Goal: Task Accomplishment & Management: Manage account settings

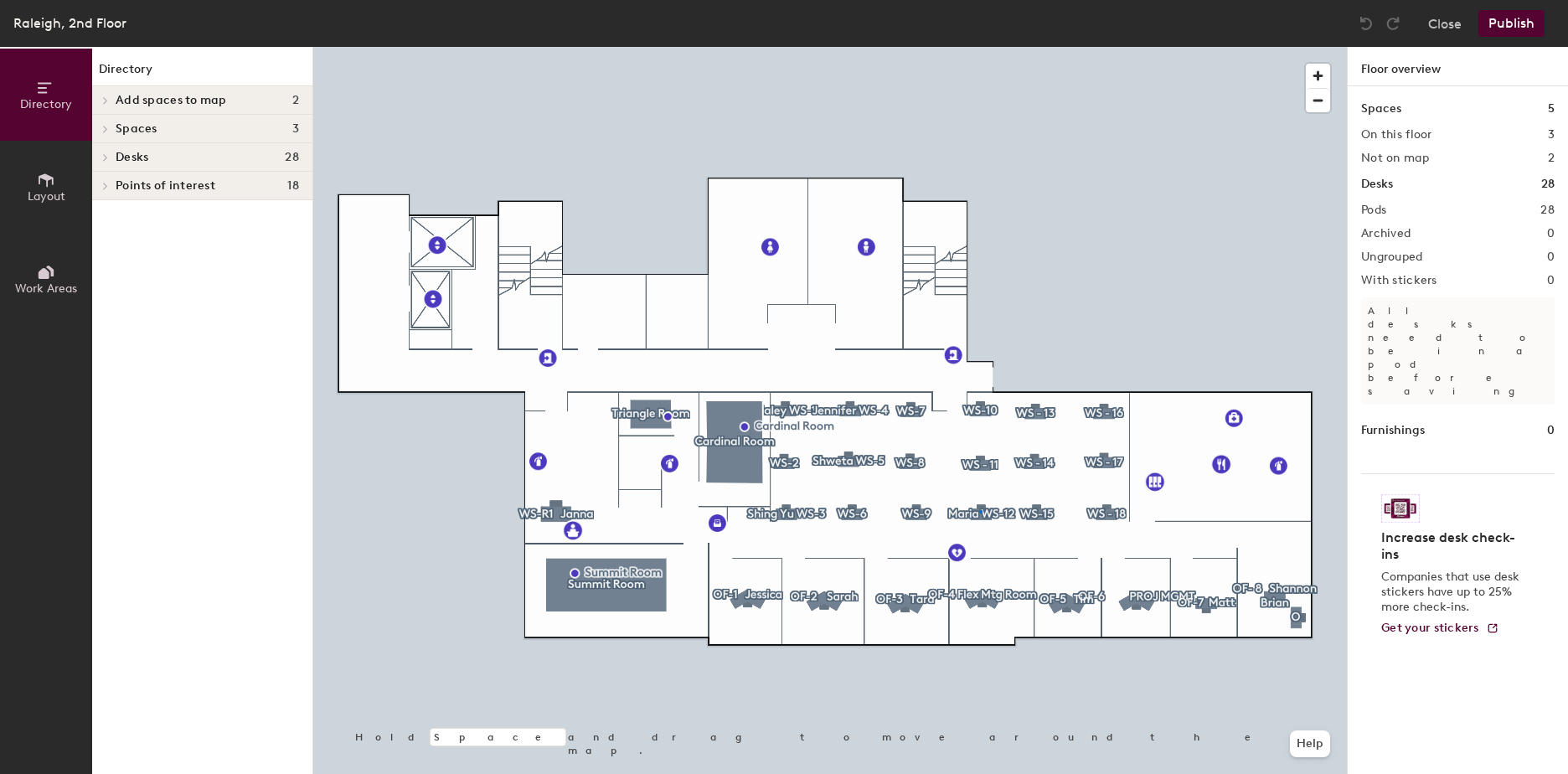
click at [980, 47] on div at bounding box center [830, 47] width 1033 height 0
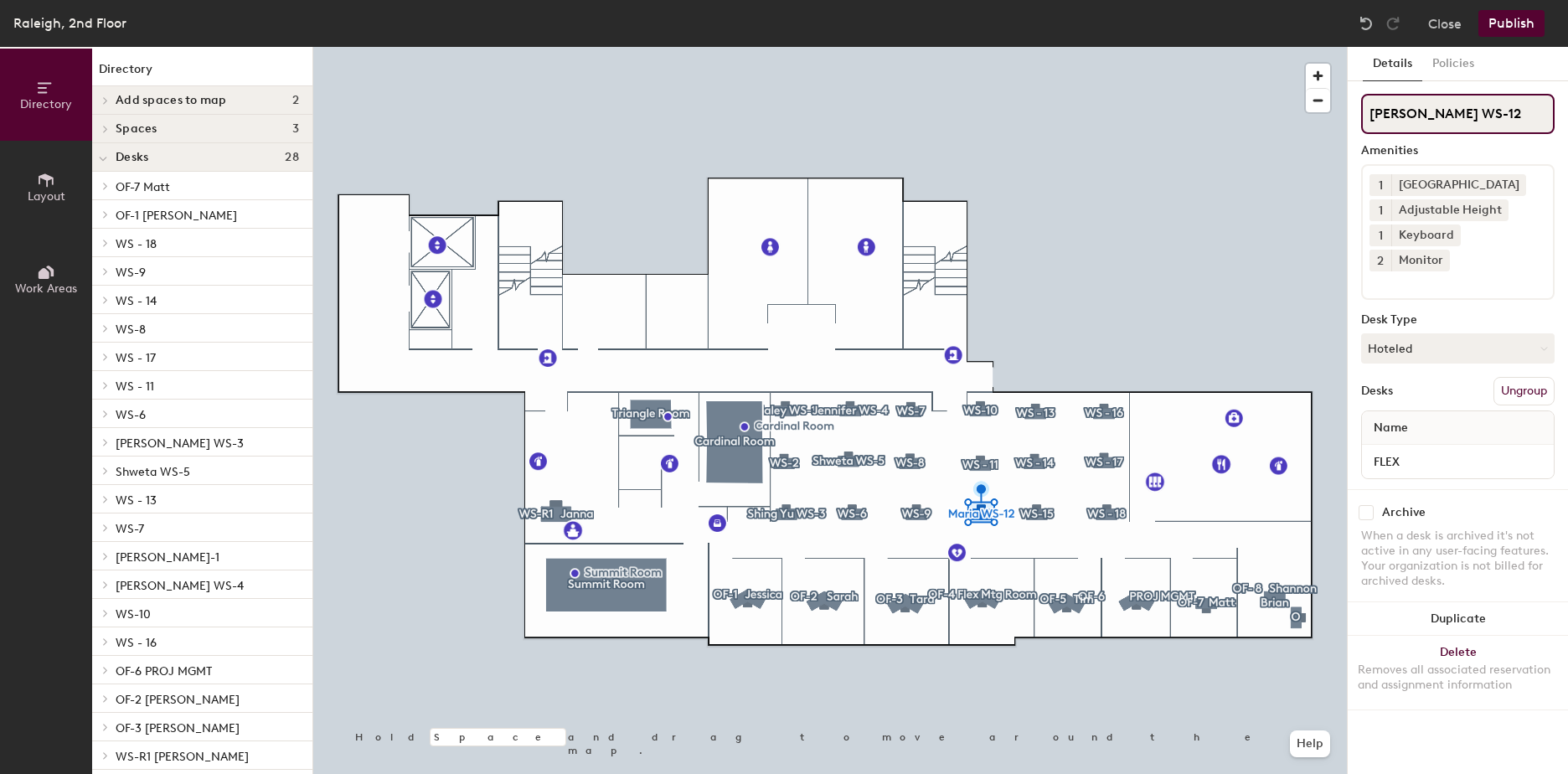
click at [1411, 111] on input "[PERSON_NAME] WS-12" at bounding box center [1458, 114] width 194 height 41
type input "WS-12"
click at [1512, 25] on button "Publish" at bounding box center [1511, 23] width 66 height 26
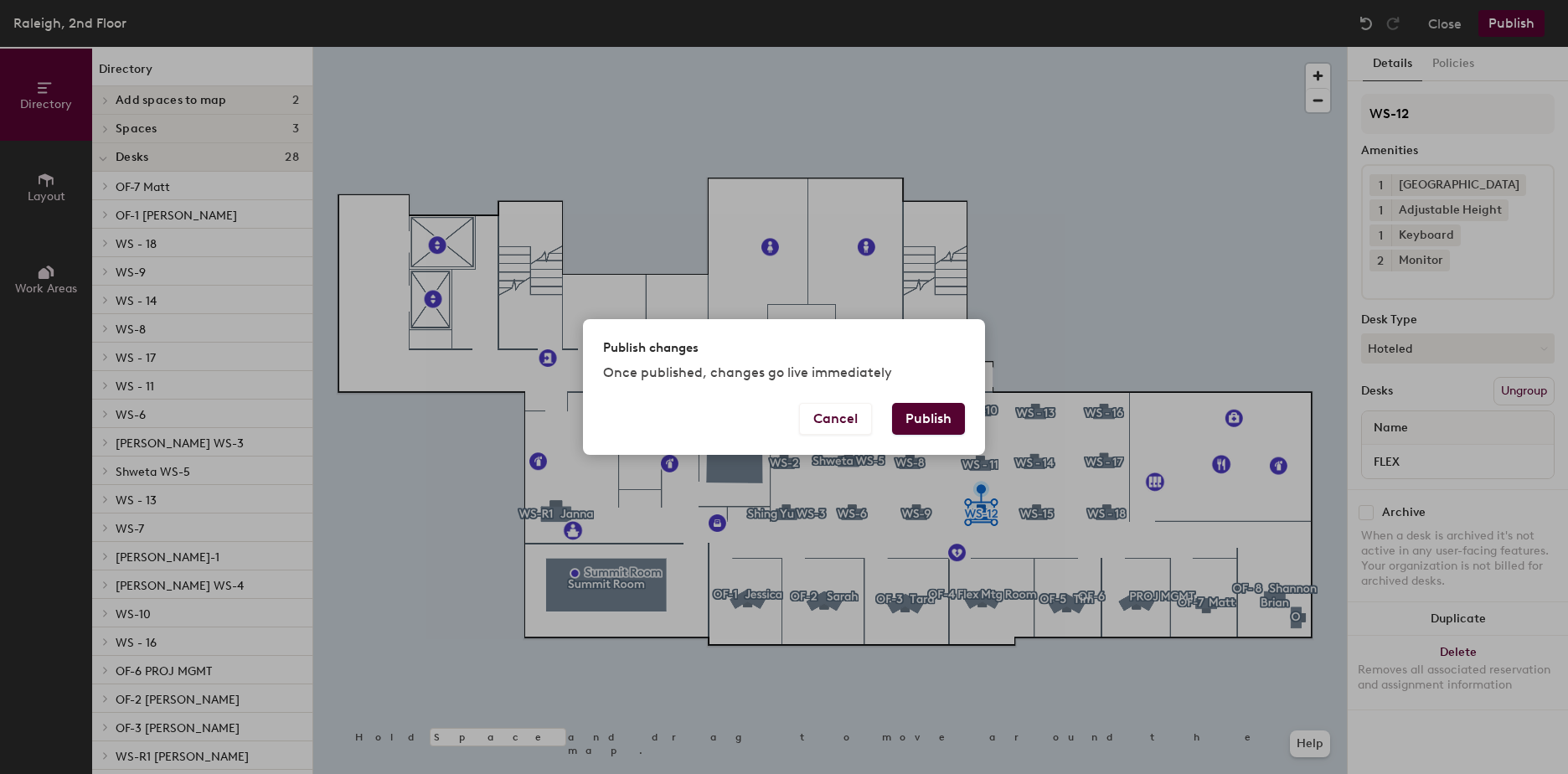
click at [930, 419] on button "Publish" at bounding box center [928, 418] width 73 height 32
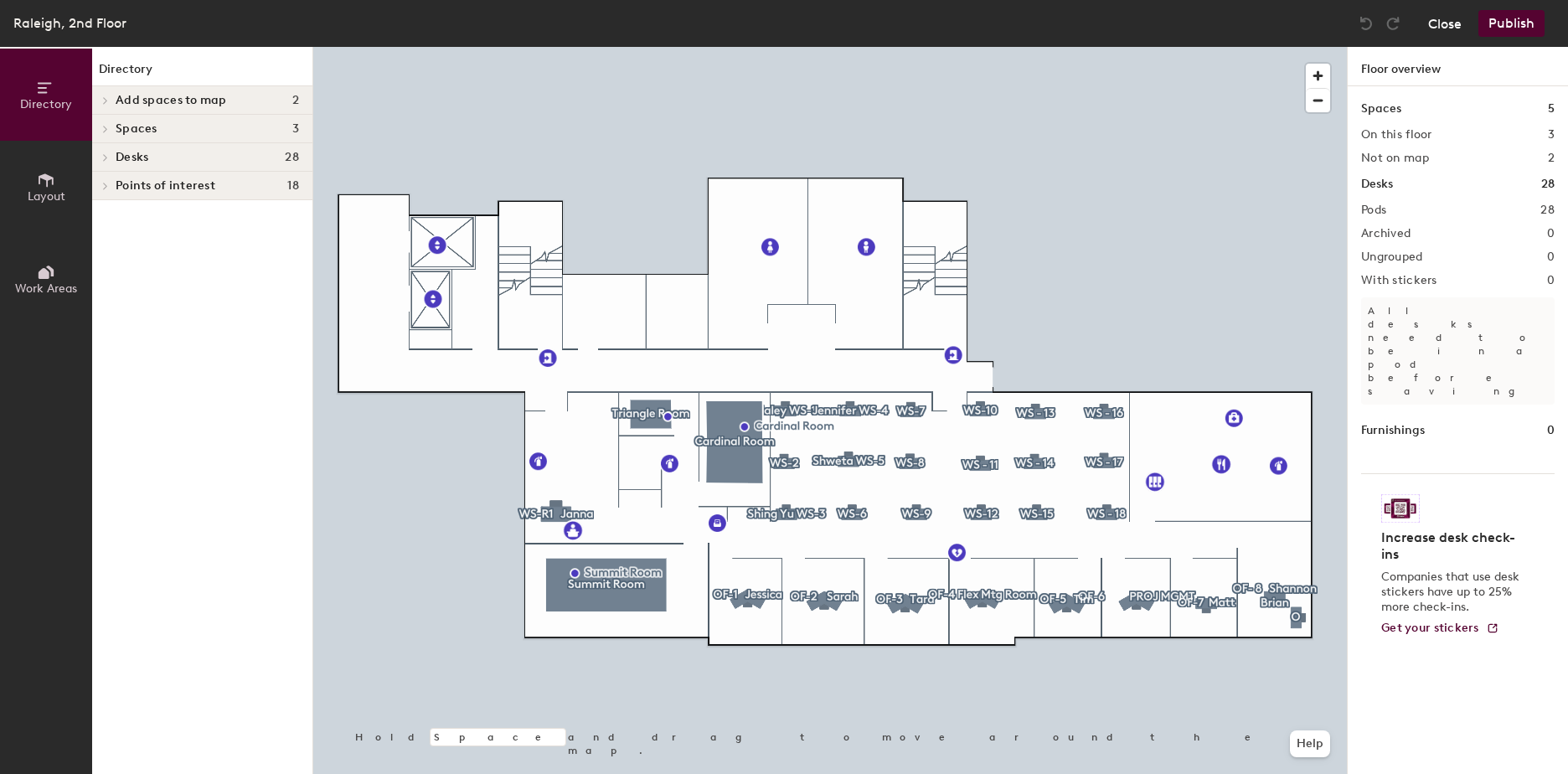
click at [1447, 23] on button "Close" at bounding box center [1445, 23] width 33 height 26
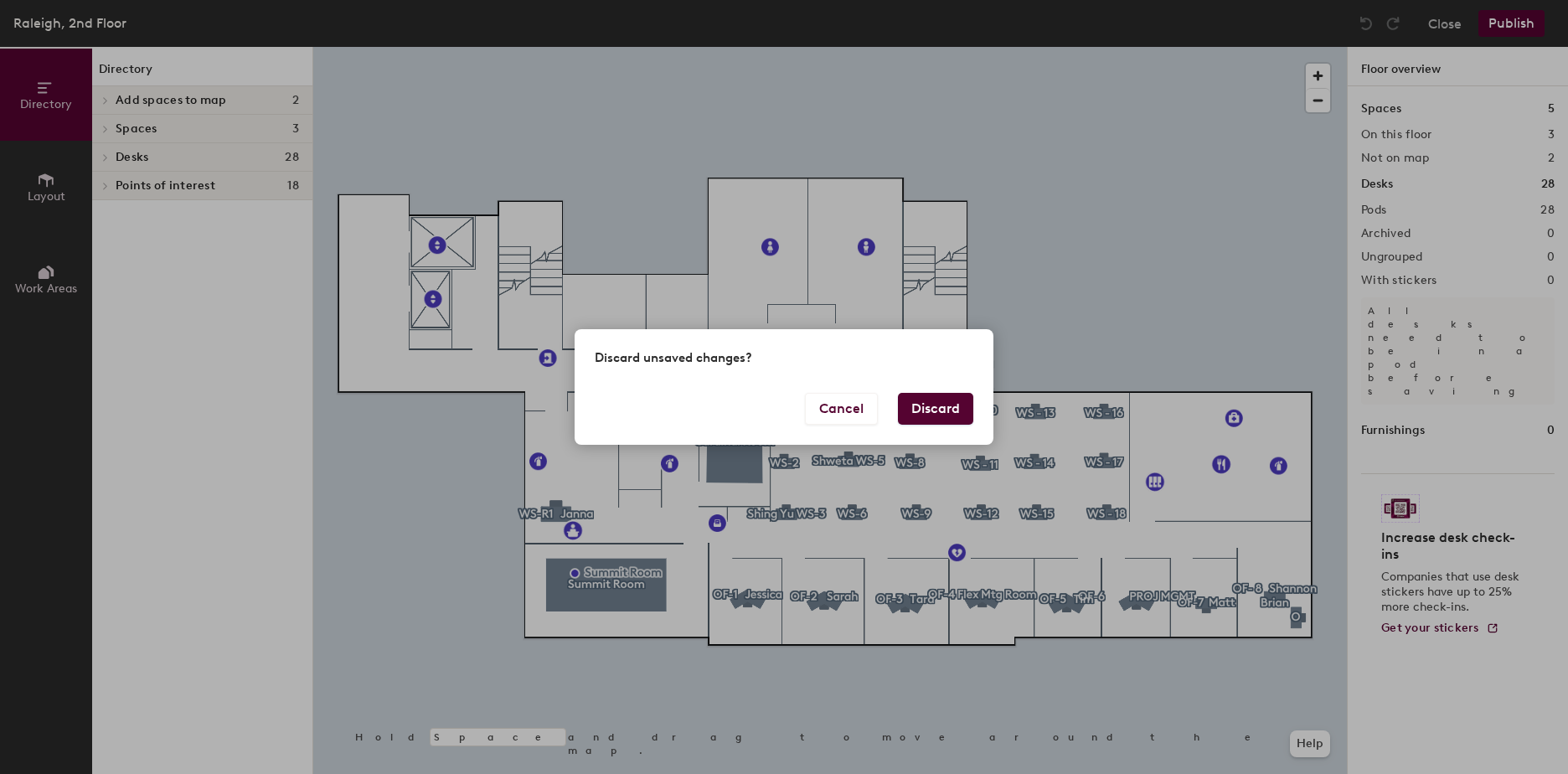
click at [932, 408] on button "Discard" at bounding box center [936, 409] width 76 height 32
